Goal: Navigation & Orientation: Understand site structure

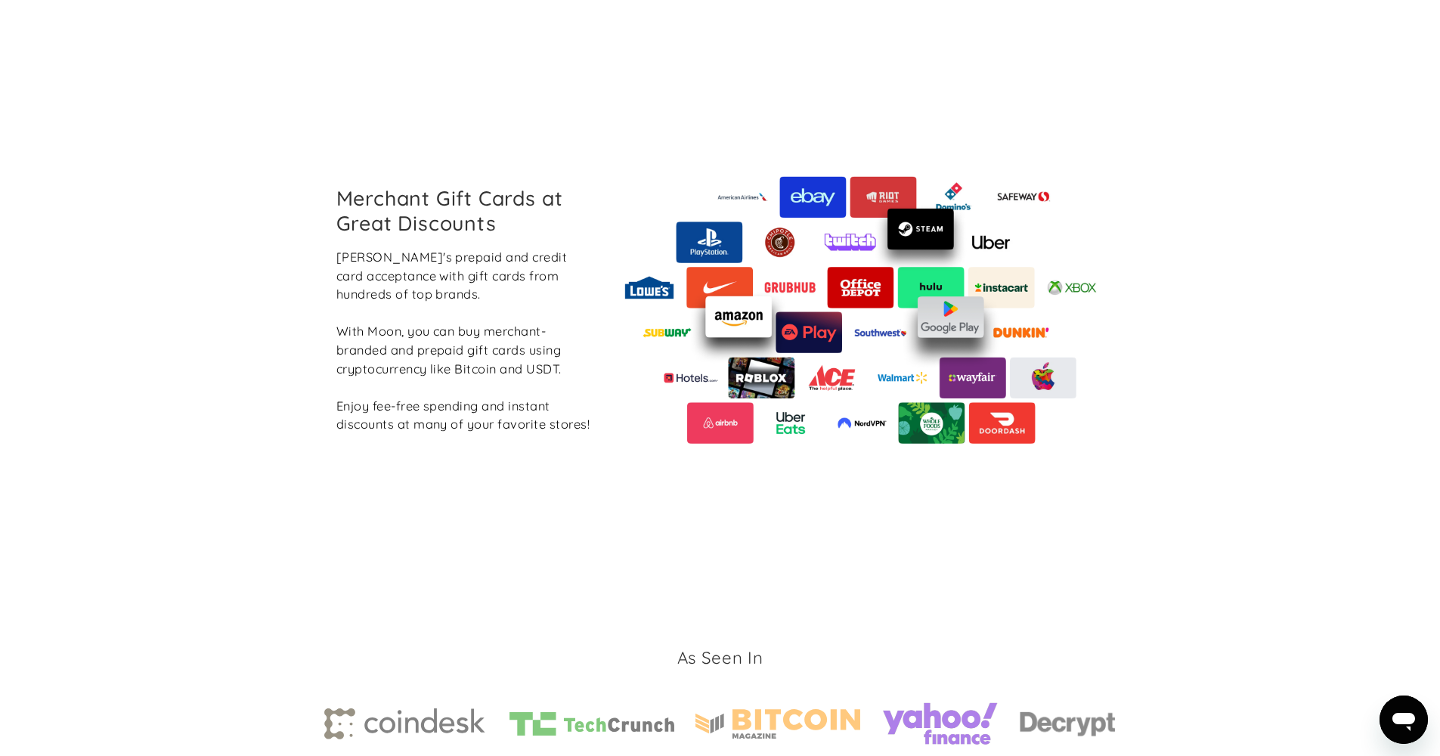
scroll to position [2199, 0]
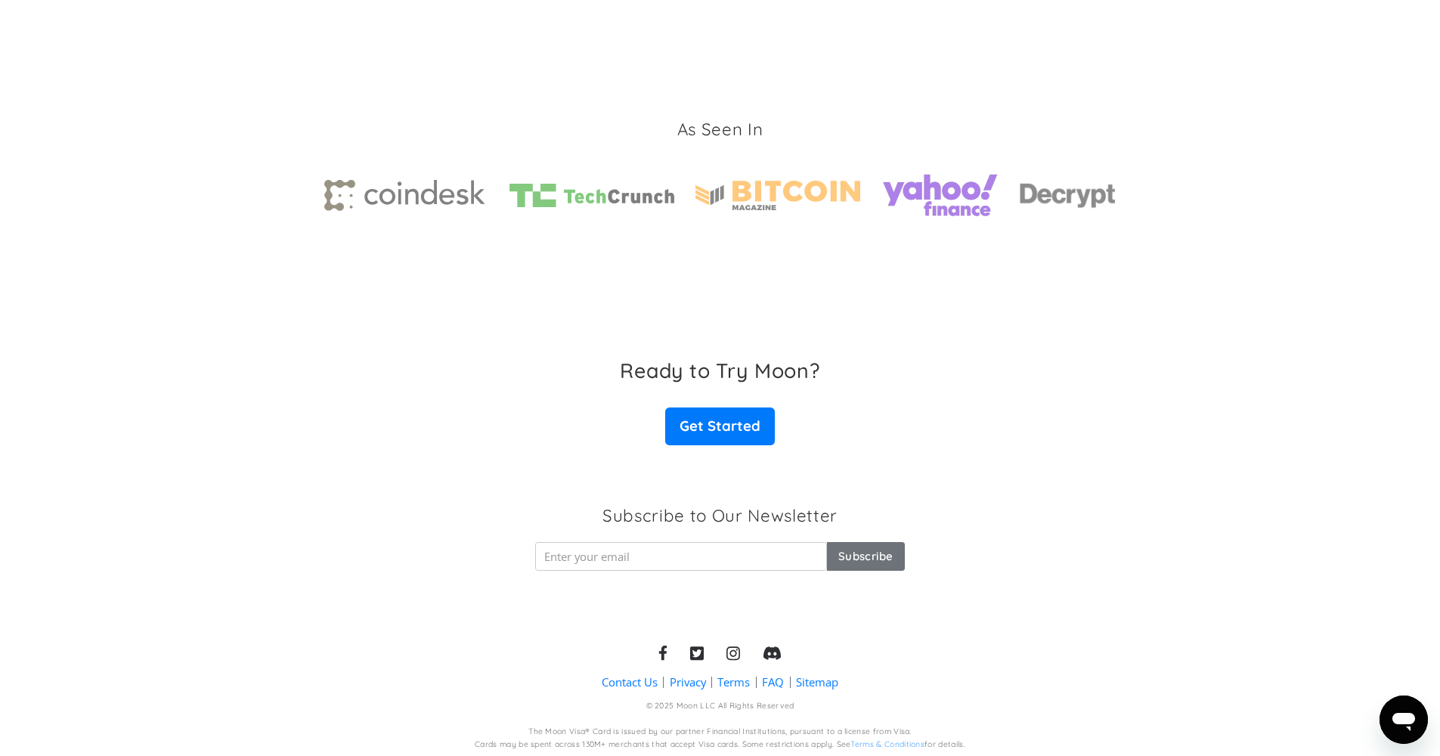
click at [724, 679] on link "Terms" at bounding box center [733, 682] width 33 height 16
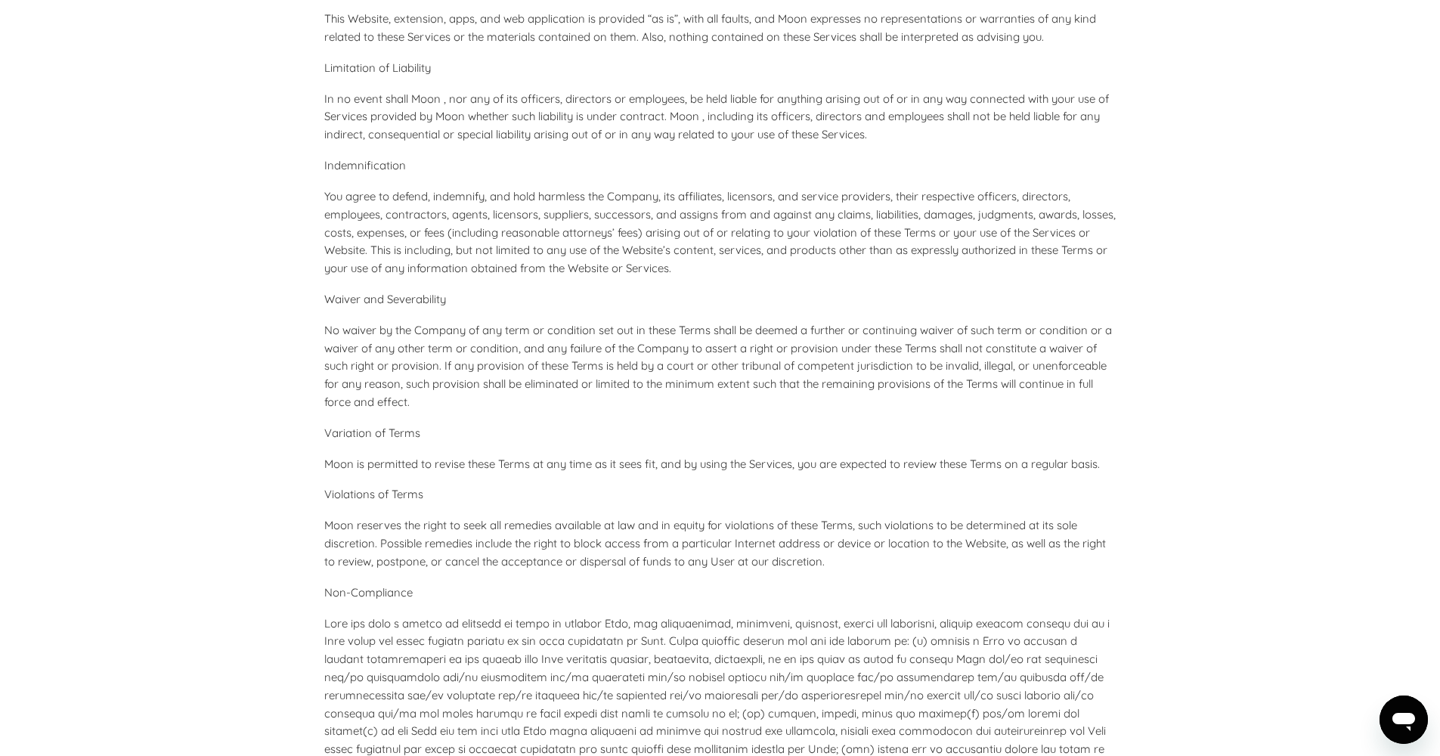
scroll to position [6471, 0]
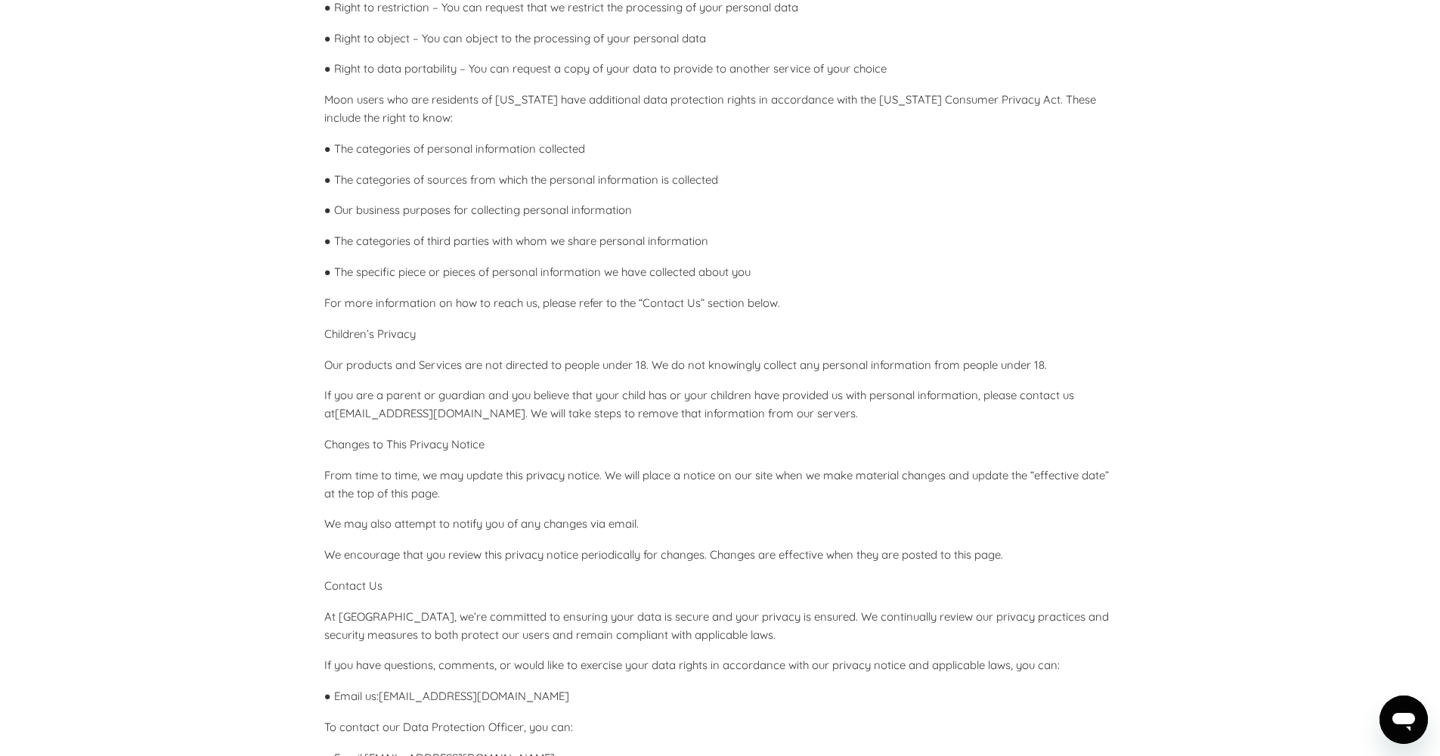
scroll to position [3857, 0]
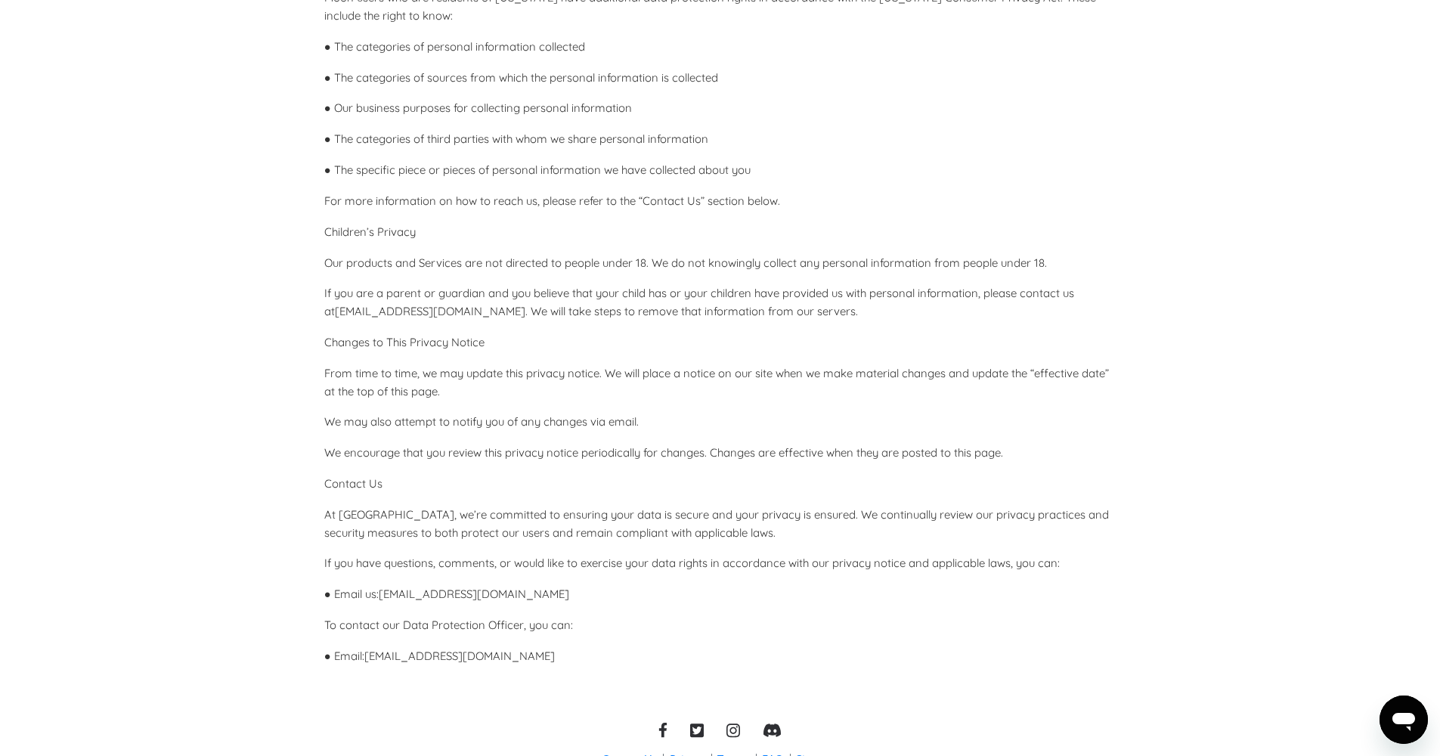
click at [823, 752] on link "Sitemap" at bounding box center [817, 760] width 42 height 16
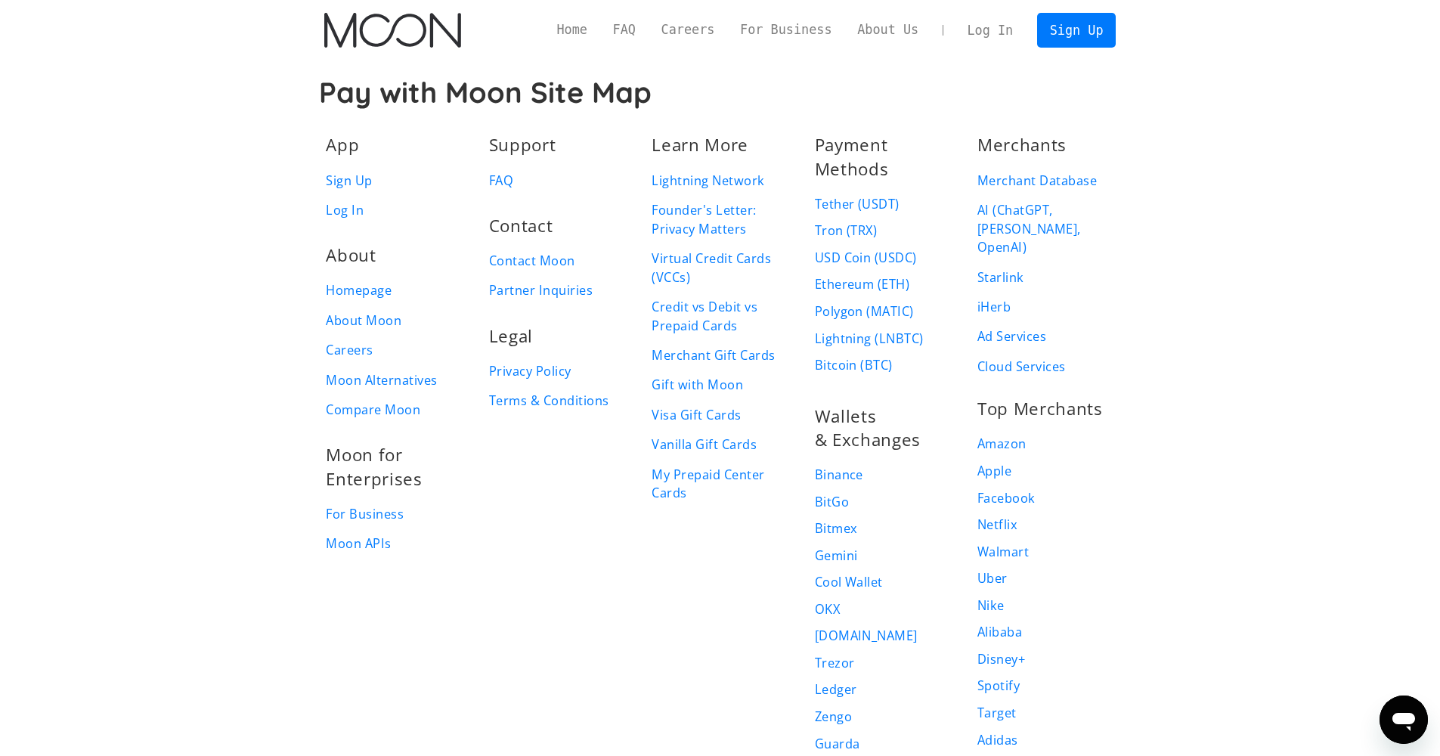
click at [364, 330] on div "About Homepage About Moon Careers Moon Alternatives Compare Moon" at bounding box center [394, 327] width 150 height 200
click at [362, 321] on link "About Moon" at bounding box center [364, 320] width 76 height 19
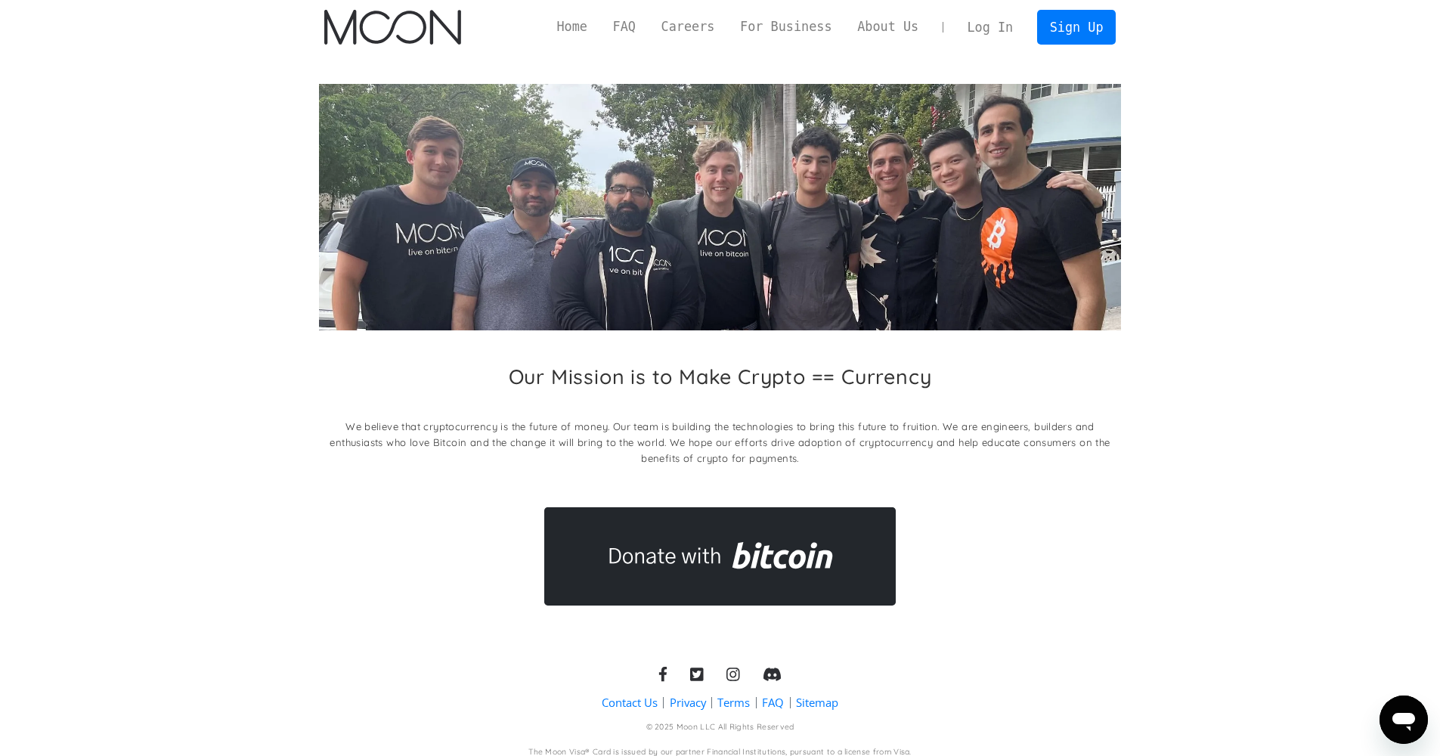
scroll to position [24, 0]
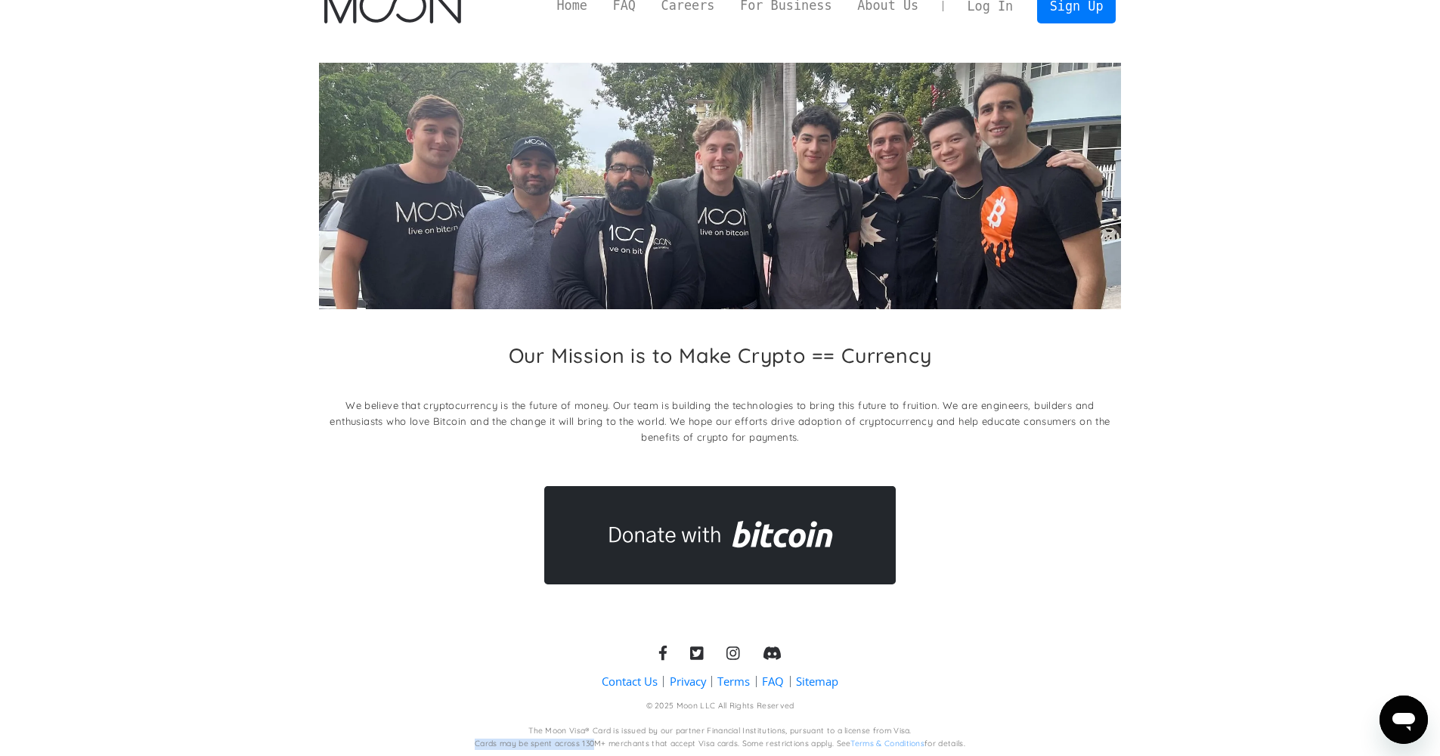
drag, startPoint x: 596, startPoint y: 739, endPoint x: 667, endPoint y: 733, distance: 71.3
click at [667, 733] on div "The Moon Visa® Card is issued by our partner Financial Institutions, pursuant t…" at bounding box center [720, 738] width 491 height 24
click at [665, 732] on div "The Moon Visa® Card is issued by our partner Financial Institutions, pursuant t…" at bounding box center [719, 731] width 383 height 11
drag, startPoint x: 627, startPoint y: 735, endPoint x: 687, endPoint y: 733, distance: 60.5
click at [687, 733] on div "The Moon Visa® Card is issued by our partner Financial Institutions, pursuant t…" at bounding box center [720, 738] width 491 height 24
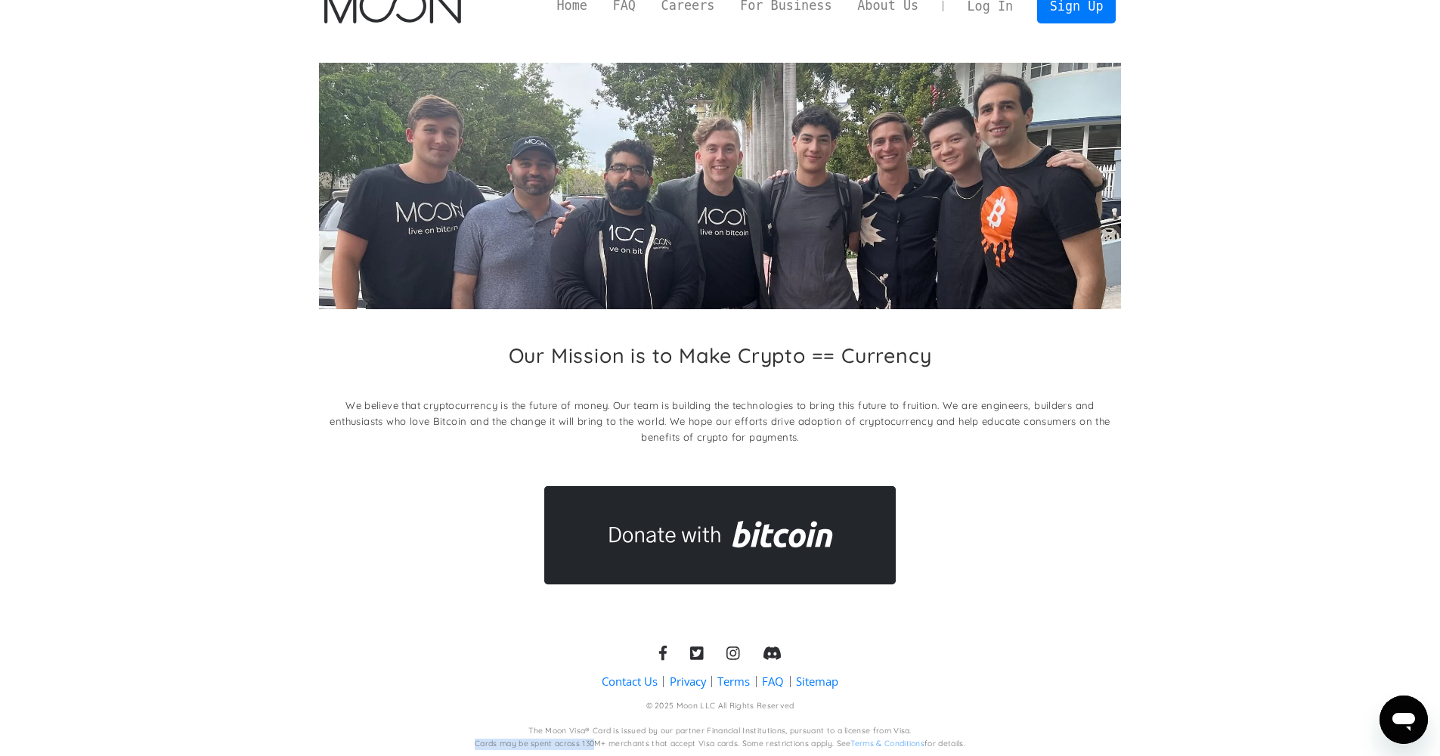
click at [687, 733] on div "The Moon Visa® Card is issued by our partner Financial Institutions, pursuant t…" at bounding box center [720, 738] width 491 height 24
